Goal: Task Accomplishment & Management: Manage account settings

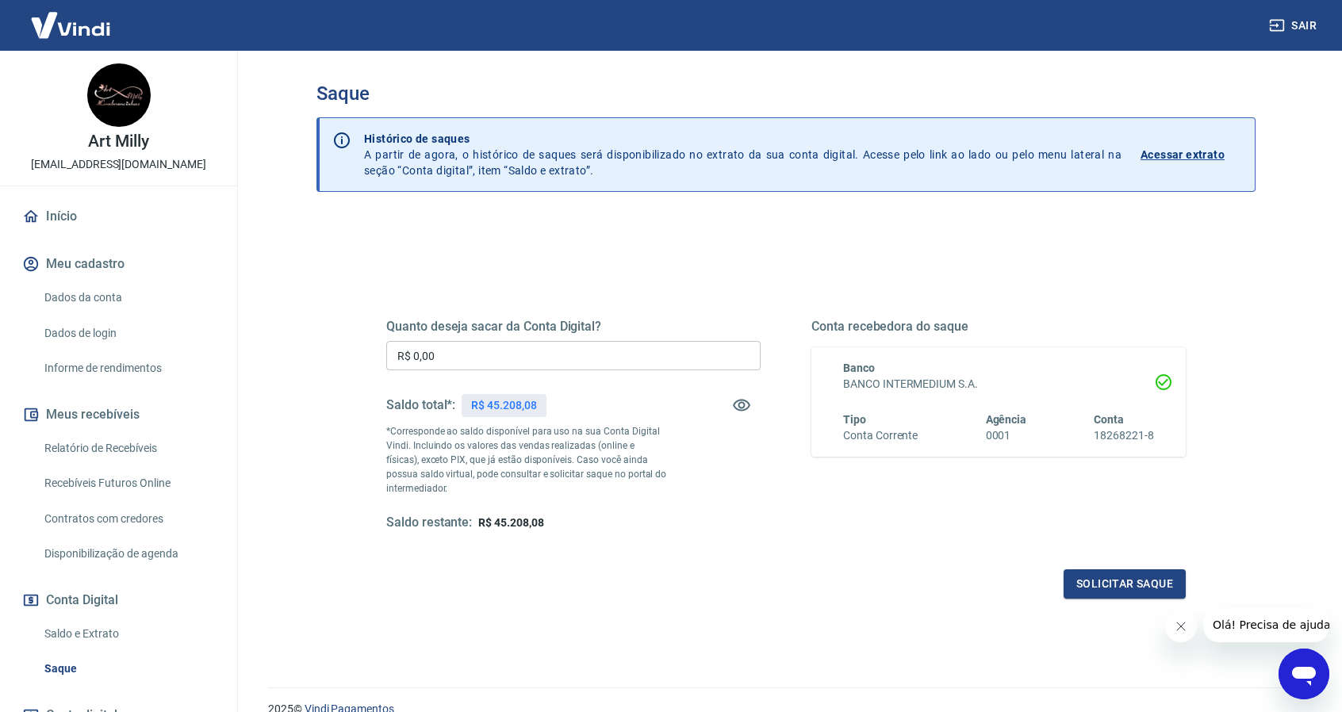
click at [476, 355] on input "R$ 0,00" at bounding box center [573, 355] width 374 height 29
type input "R$ 45.208,08"
click at [1149, 583] on button "Solicitar saque" at bounding box center [1125, 584] width 122 height 29
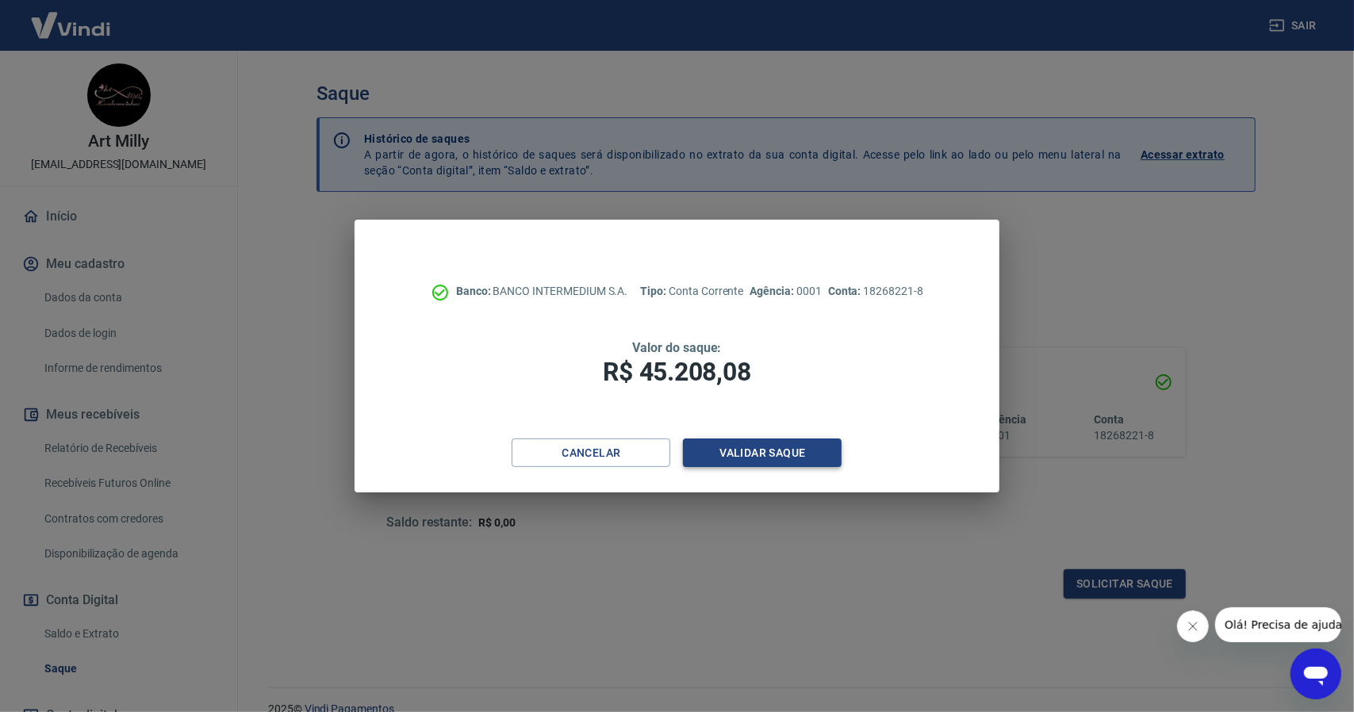
click at [755, 447] on button "Validar saque" at bounding box center [762, 453] width 159 height 29
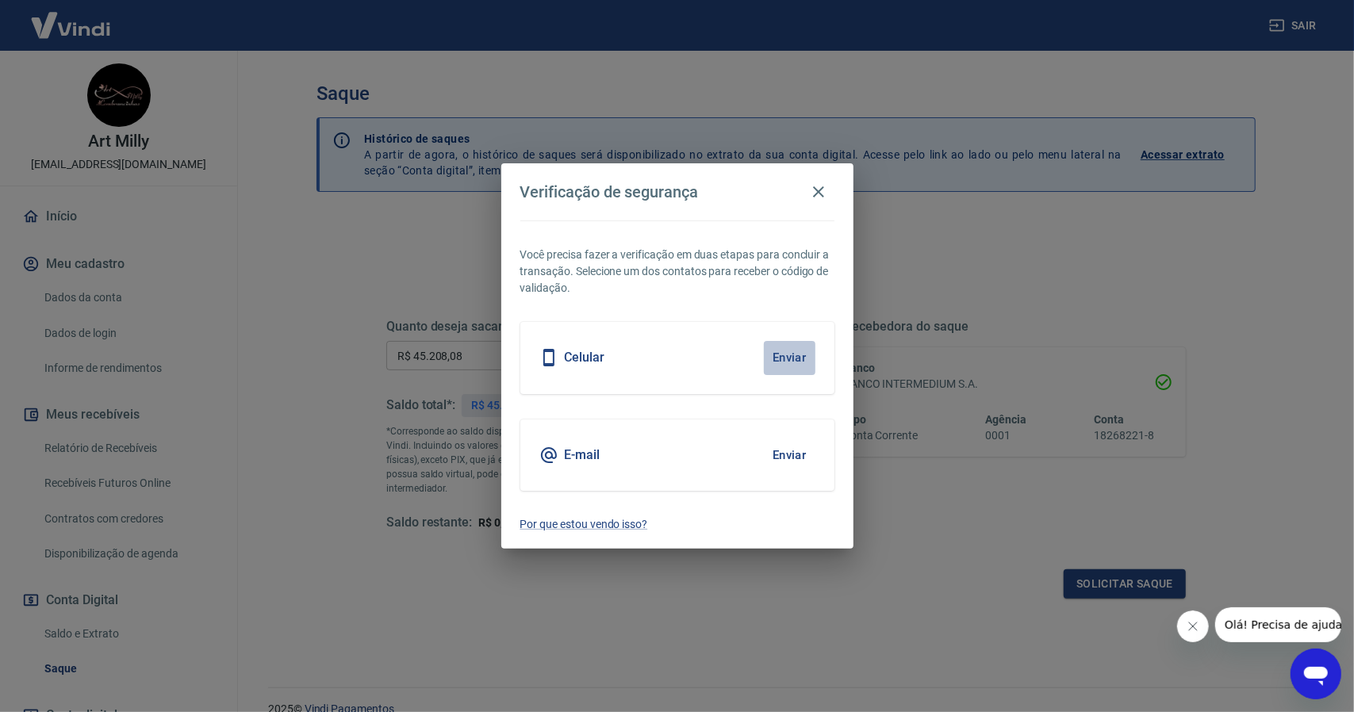
click at [787, 351] on button "Enviar" at bounding box center [790, 357] width 52 height 33
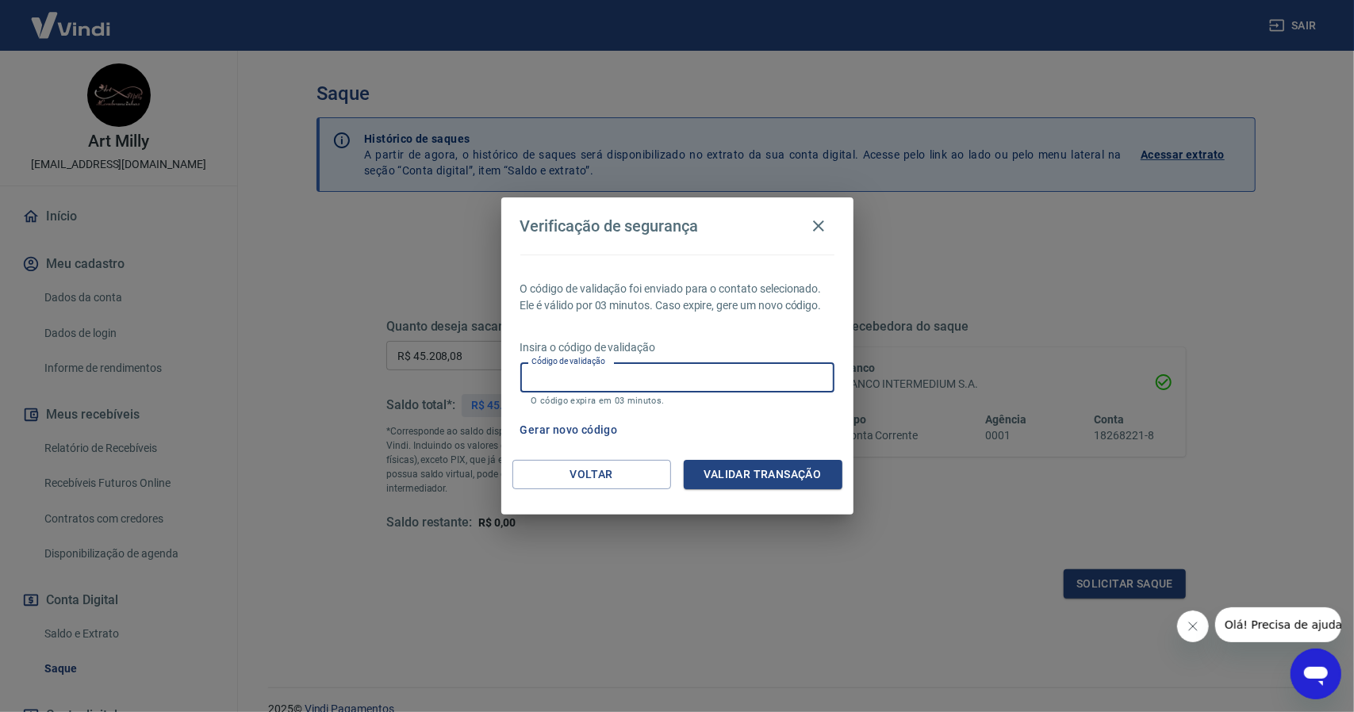
click at [789, 375] on input "Código de validação" at bounding box center [677, 377] width 314 height 29
type input "333453"
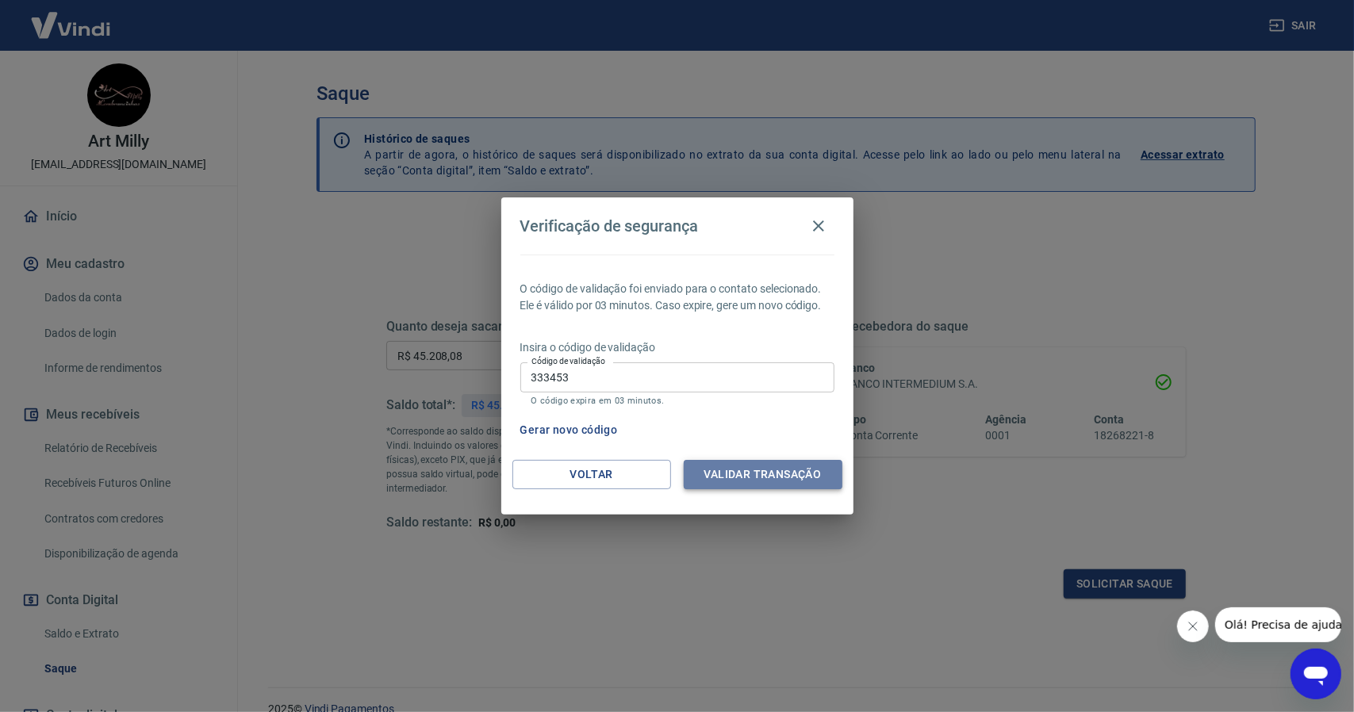
click at [727, 464] on button "Validar transação" at bounding box center [763, 474] width 159 height 29
